Goal: Task Accomplishment & Management: Manage account settings

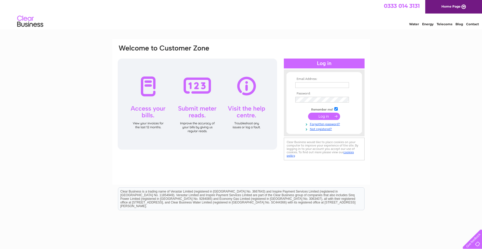
type input "[EMAIL_ADDRESS][DOMAIN_NAME]"
click at [319, 118] on input "submit" at bounding box center [324, 116] width 32 height 7
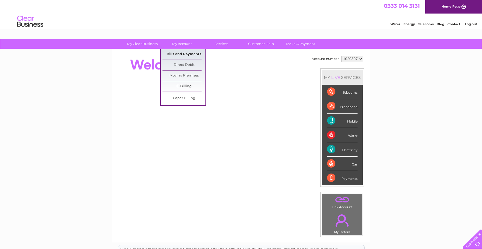
click at [177, 55] on link "Bills and Payments" at bounding box center [183, 54] width 43 height 10
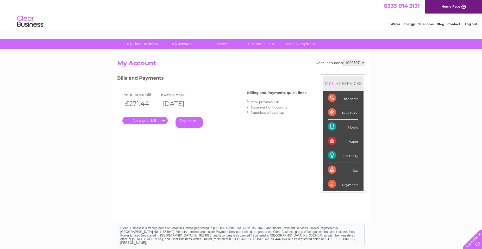
click at [348, 156] on div "Electricity" at bounding box center [343, 155] width 30 height 14
click at [144, 123] on link "." at bounding box center [144, 121] width 45 height 8
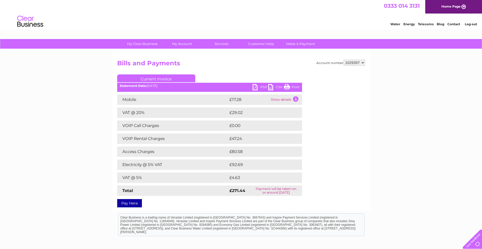
click at [261, 86] on link "PDF" at bounding box center [261, 88] width 16 height 8
